Goal: Check status: Check status

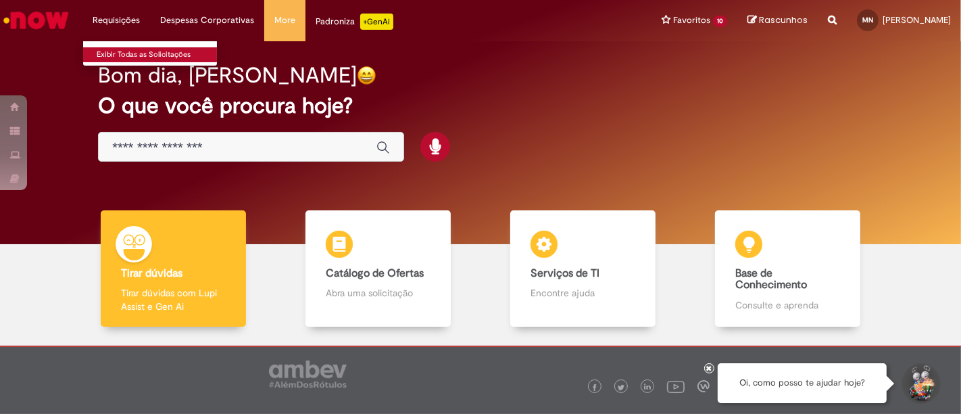
click at [101, 51] on link "Exibir Todas as Solicitações" at bounding box center [157, 54] width 149 height 15
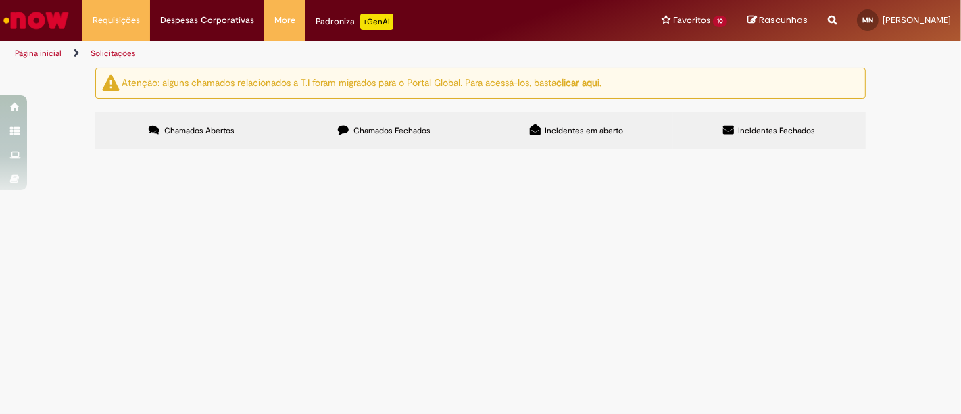
click at [366, 128] on span "Chamados Fechados" at bounding box center [392, 130] width 77 height 11
click at [133, 51] on link "Exibir Todas as Solicitações" at bounding box center [157, 54] width 149 height 15
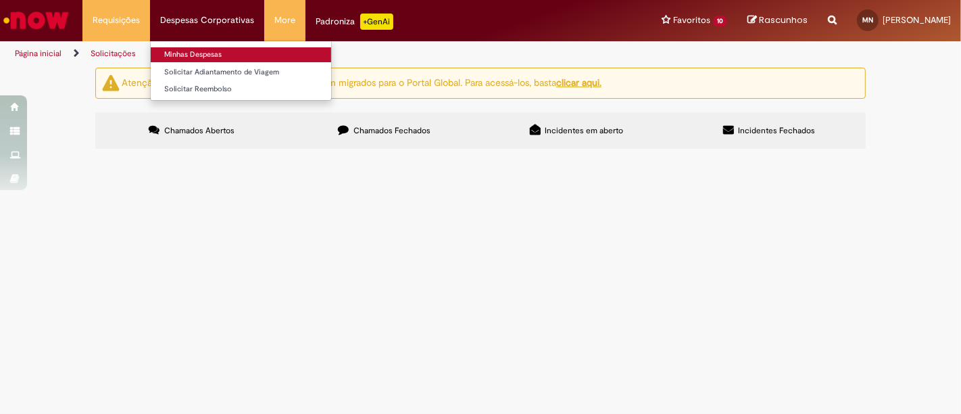
click at [189, 55] on link "Minhas Despesas" at bounding box center [241, 54] width 181 height 15
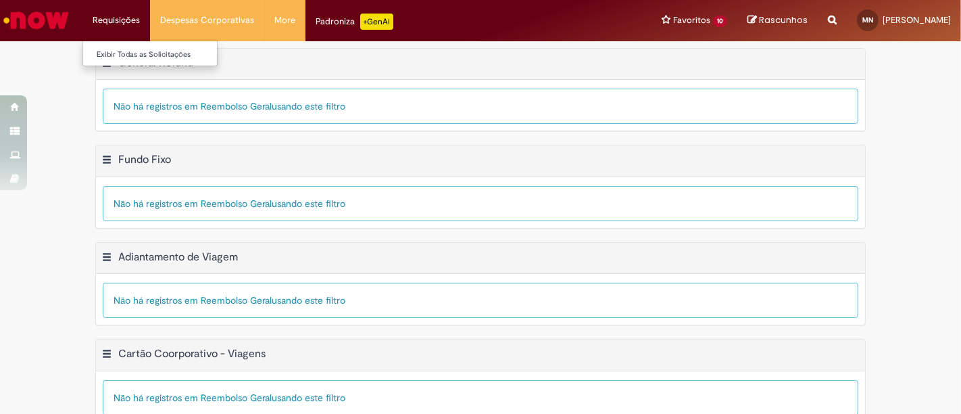
click at [128, 22] on li "Requisições Exibir Todas as Solicitações" at bounding box center [116, 20] width 68 height 41
click at [124, 55] on link "Exibir Todas as Solicitações" at bounding box center [157, 54] width 149 height 15
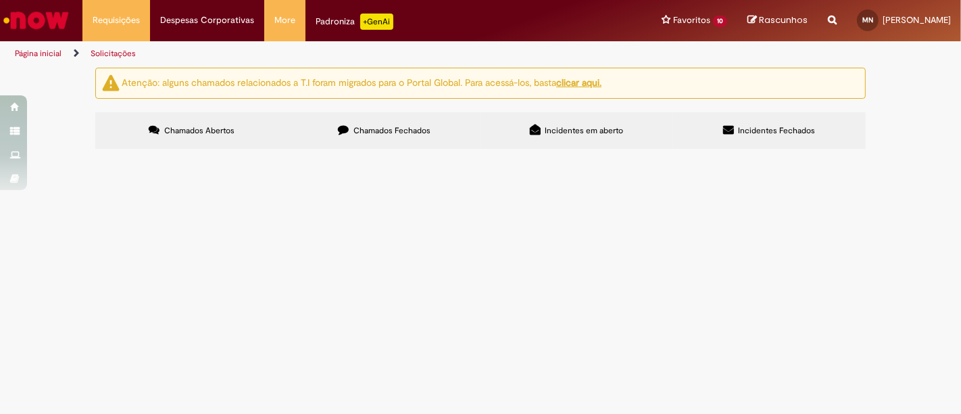
click at [555, 128] on span "Incidentes em aberto" at bounding box center [585, 130] width 78 height 11
click at [757, 129] on span "Incidentes Fechados" at bounding box center [777, 130] width 77 height 11
click at [186, 132] on span "Chamados Abertos" at bounding box center [199, 130] width 70 height 11
click at [392, 122] on label "Chamados Fechados" at bounding box center [384, 130] width 193 height 37
